Goal: Find specific page/section

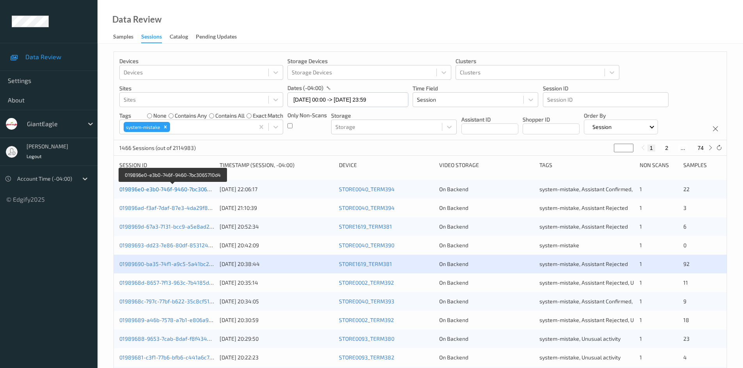
click at [166, 190] on link "019896e0-e3b0-746f-9460-7bc3065710d4" at bounding box center [172, 189] width 106 height 7
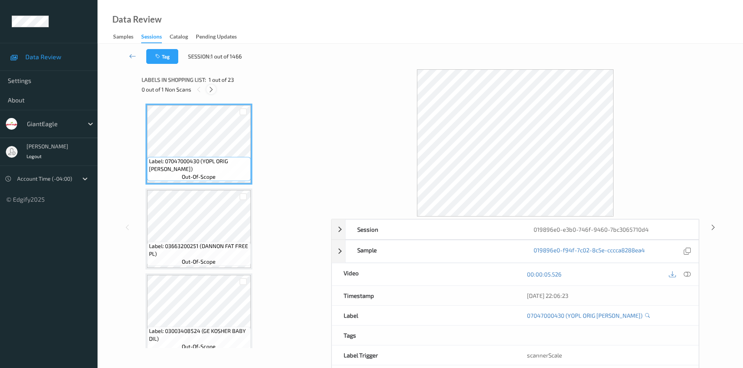
click at [212, 91] on icon at bounding box center [211, 89] width 7 height 7
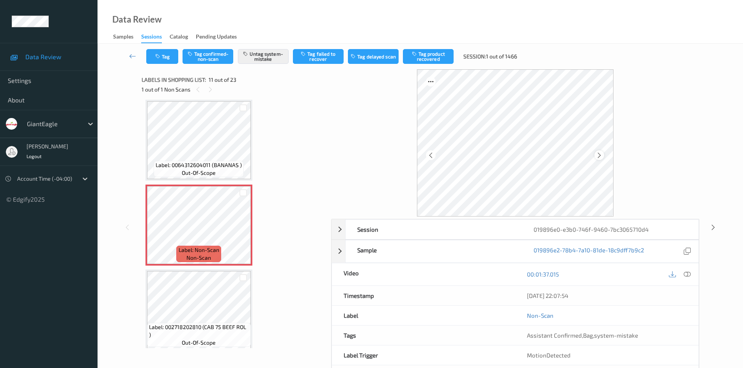
click at [603, 154] on div at bounding box center [599, 156] width 10 height 10
click at [130, 55] on icon at bounding box center [132, 56] width 7 height 8
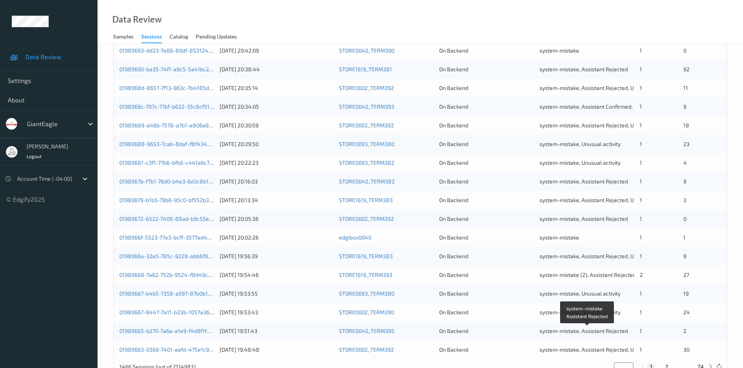
scroll to position [218, 0]
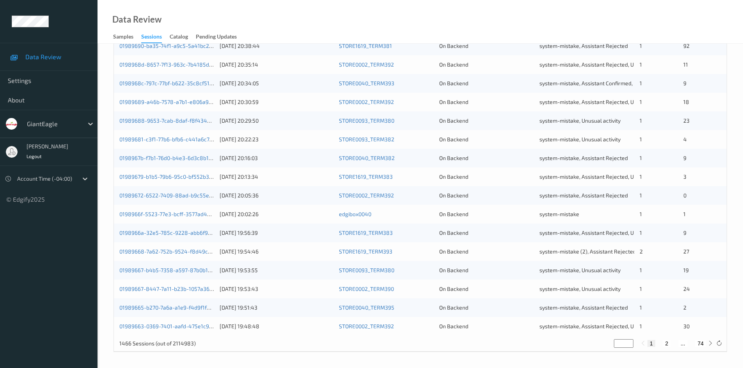
click at [668, 344] on button "2" at bounding box center [666, 343] width 8 height 7
type input "*"
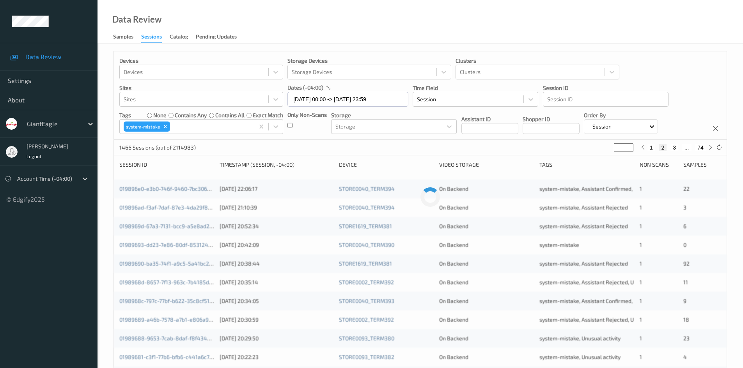
scroll to position [0, 0]
